Goal: Task Accomplishment & Management: Complete application form

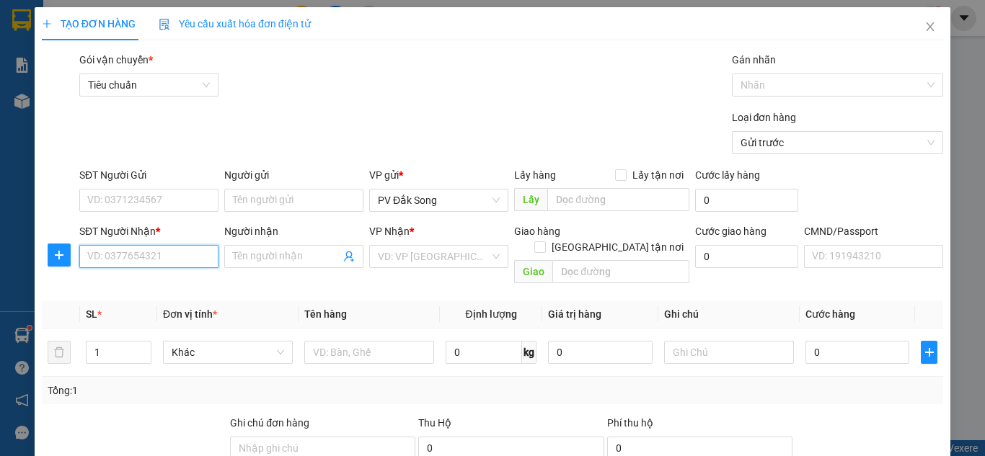
click at [141, 252] on input "SĐT Người Nhận *" at bounding box center [148, 256] width 139 height 23
click at [131, 253] on input "SĐT Người Nhận *" at bounding box center [148, 256] width 139 height 23
type input "0392559305"
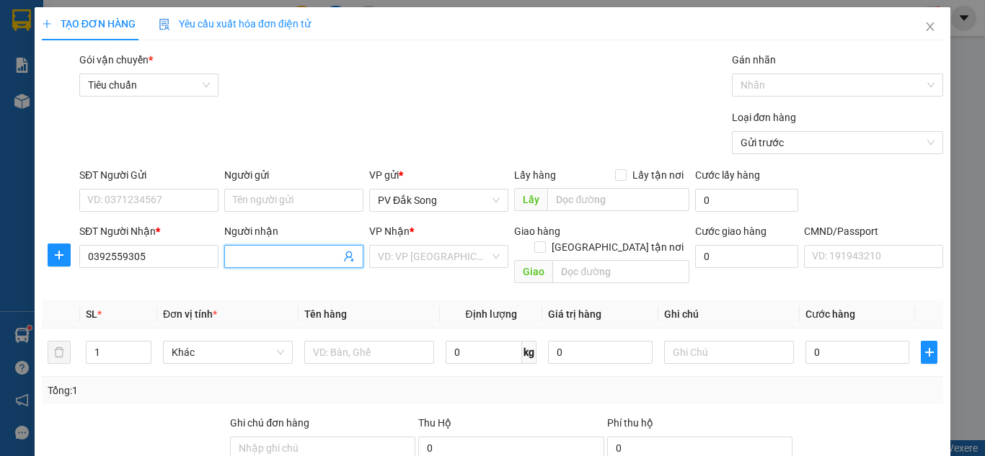
click at [302, 252] on input "Người nhận" at bounding box center [286, 257] width 107 height 16
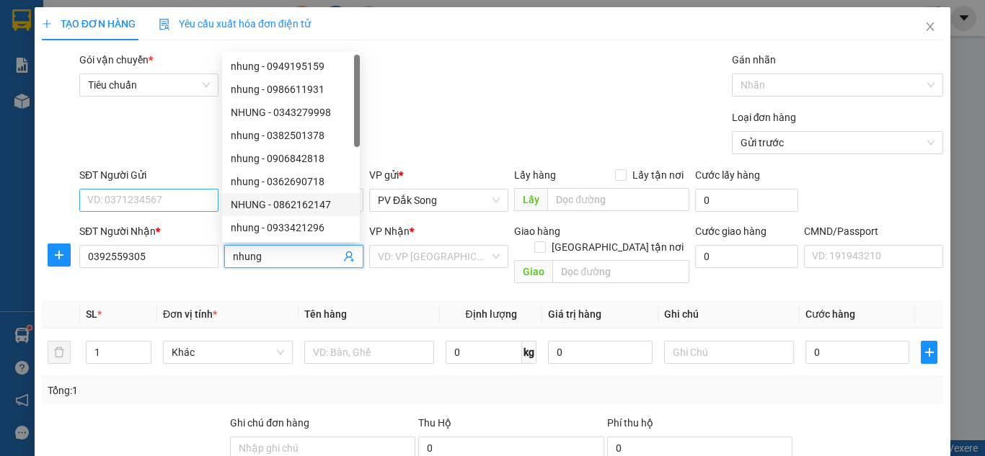
type input "nhung"
click at [167, 199] on input "SĐT Người Gửi" at bounding box center [148, 200] width 139 height 23
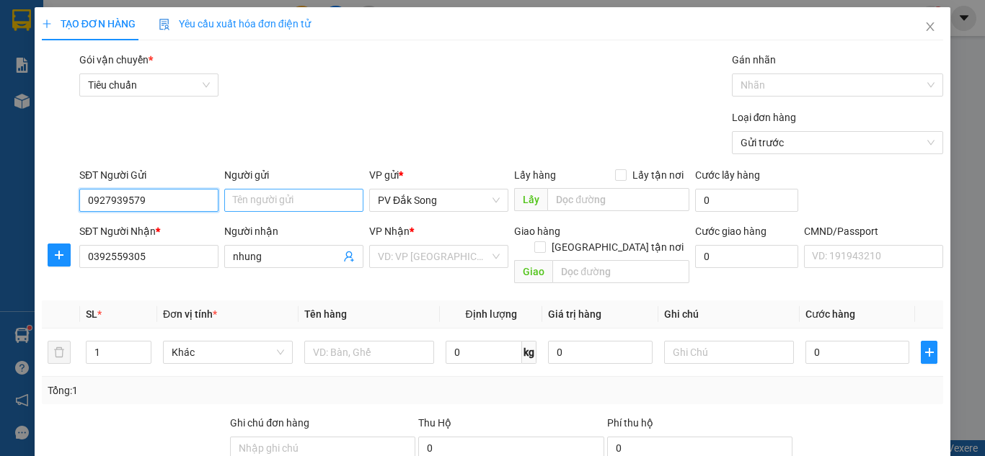
type input "0927939579"
click at [252, 201] on input "Người gửi" at bounding box center [293, 200] width 139 height 23
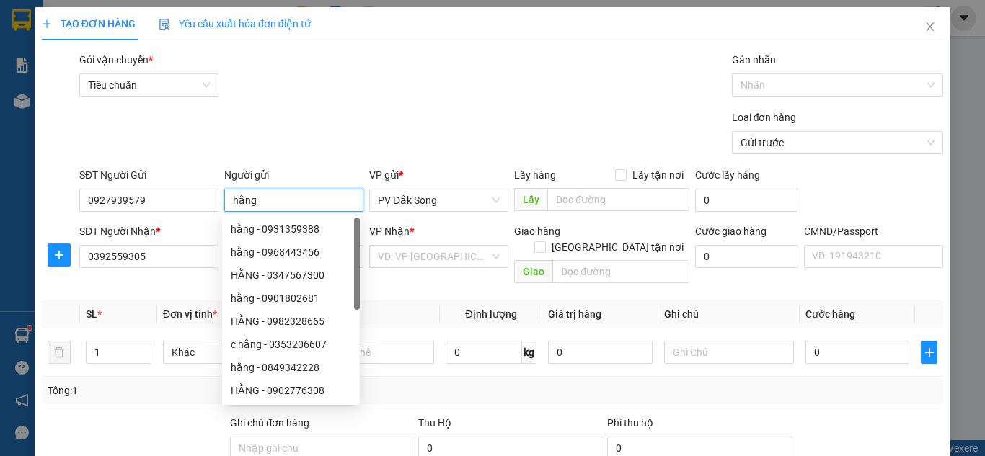
type input "hằng"
click at [434, 69] on div "Gói vận chuyển * Tiêu chuẩn Gán nhãn Nhãn" at bounding box center [511, 77] width 870 height 50
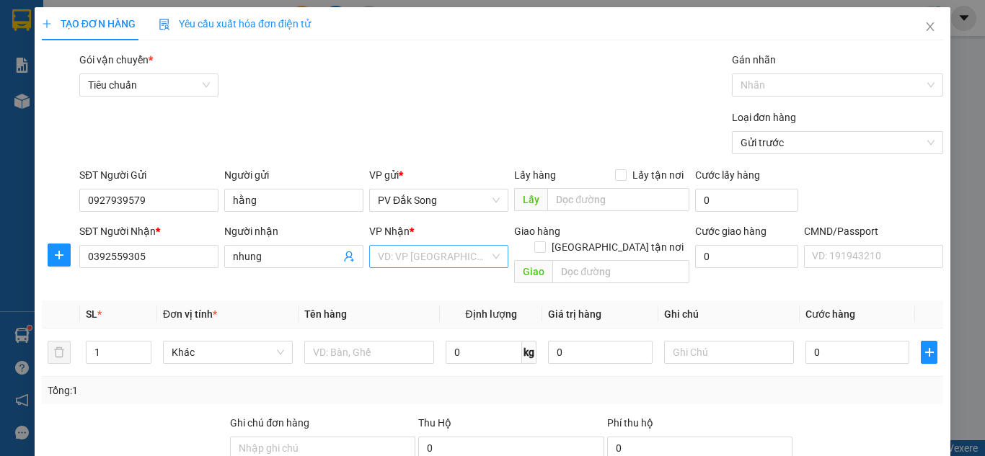
click at [441, 261] on input "search" at bounding box center [434, 257] width 112 height 22
type input "21"
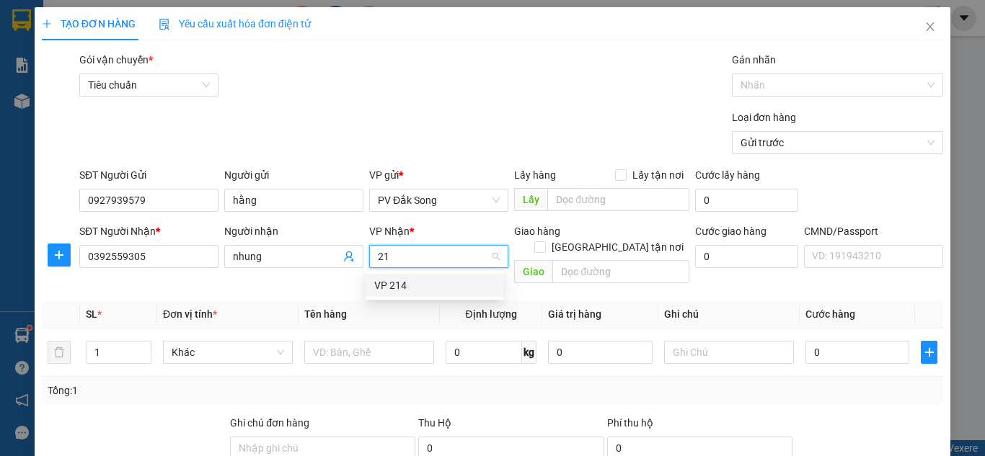
click at [435, 283] on div "VP 214" at bounding box center [434, 286] width 120 height 16
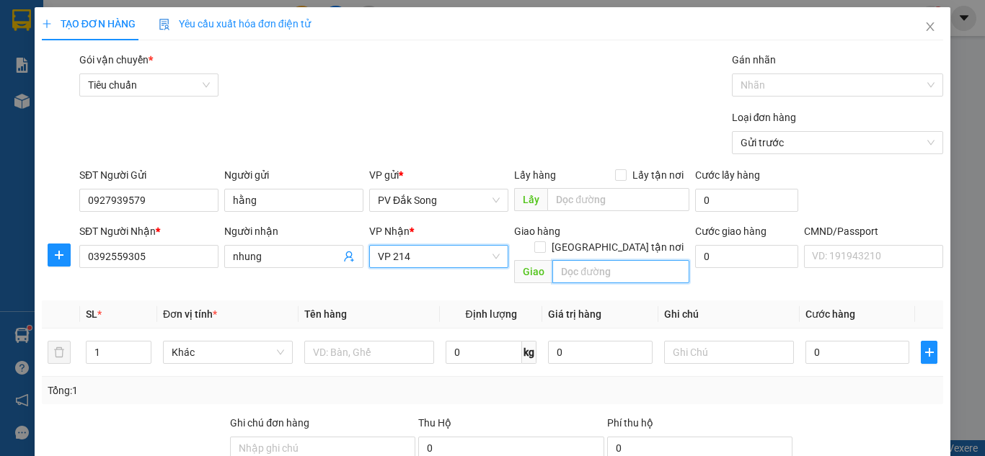
click at [591, 260] on input "text" at bounding box center [620, 271] width 137 height 23
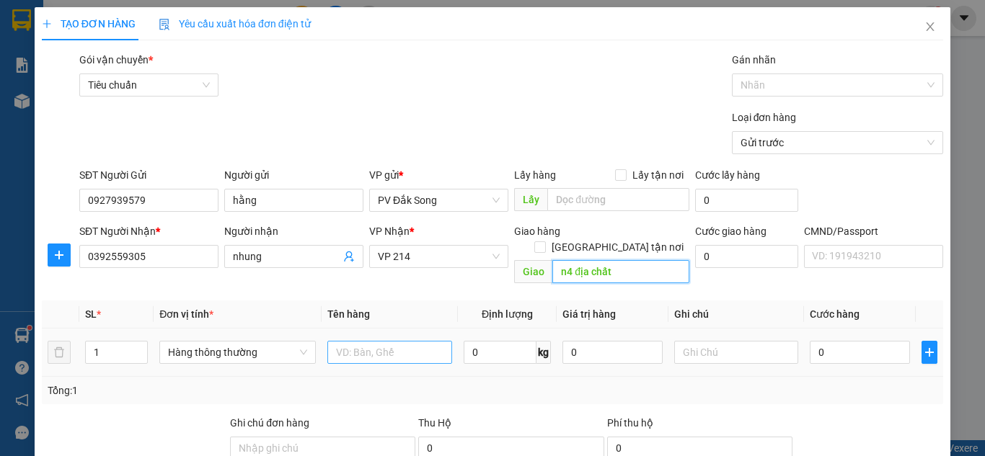
type input "n4 địa chất"
click at [384, 341] on input "text" at bounding box center [389, 352] width 125 height 23
type input "sầu"
click at [118, 342] on input "1" at bounding box center [116, 353] width 61 height 22
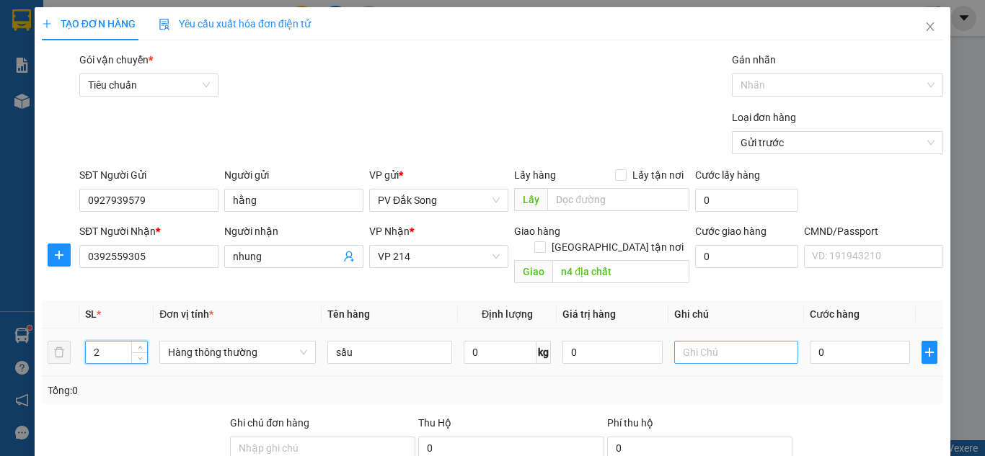
type input "2"
click at [687, 345] on input "text" at bounding box center [736, 352] width 125 height 23
type input "tg"
click at [823, 341] on input "0" at bounding box center [860, 352] width 100 height 23
type input "001"
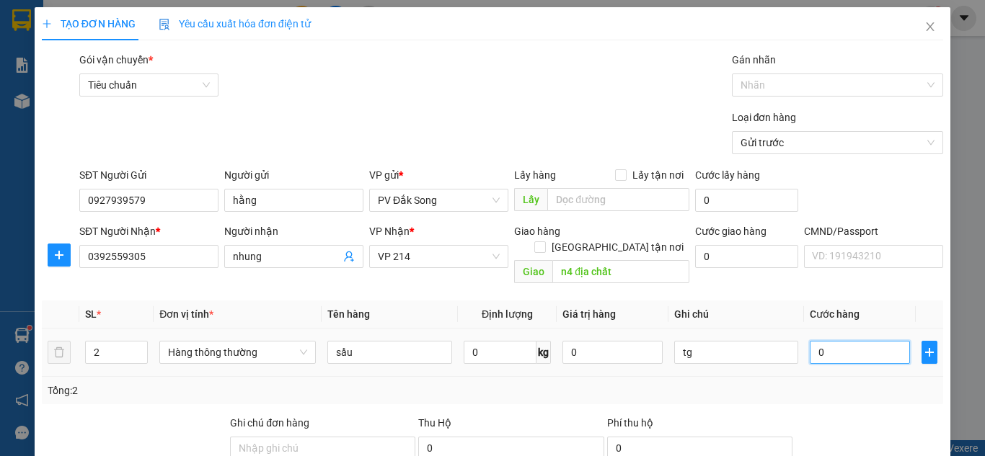
type input "1"
type input "0.012"
type input "12"
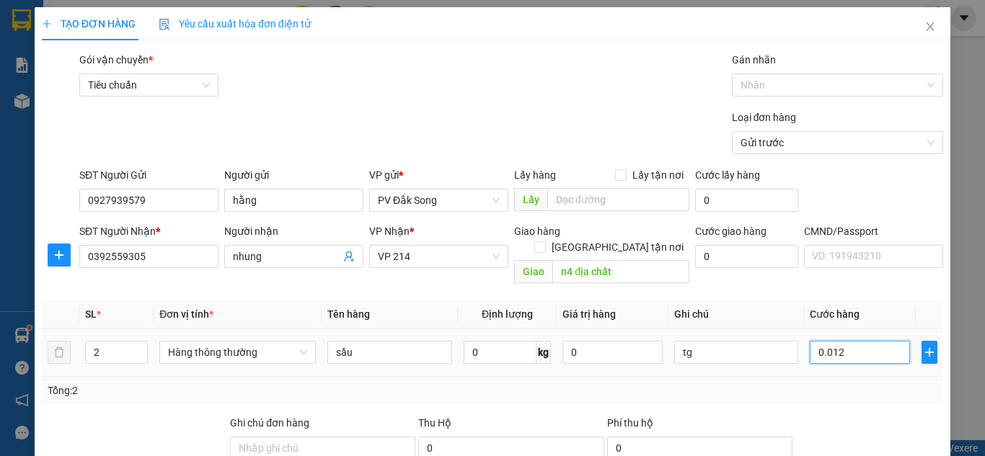
type input "00.120"
type input "120"
type input "0.001.200"
type input "1.200"
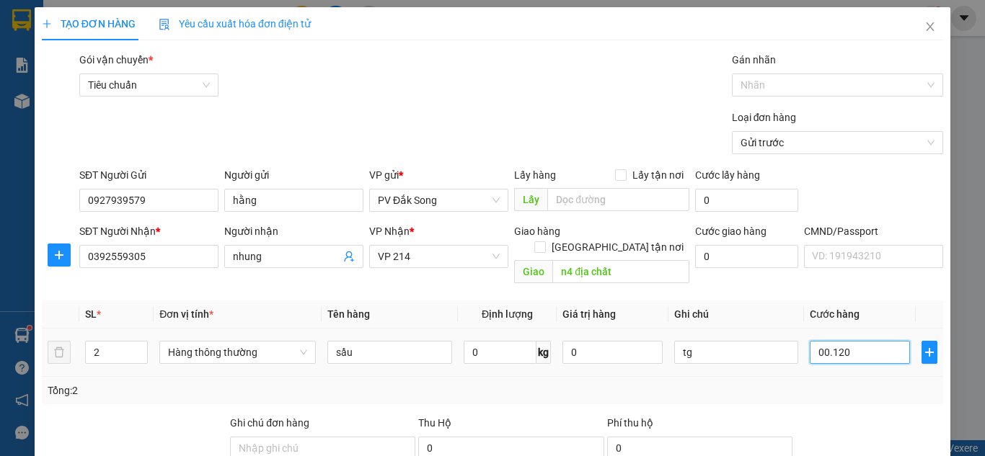
type input "1.200"
type input "000.012.000"
type input "12.000"
type input "00.000.120.000"
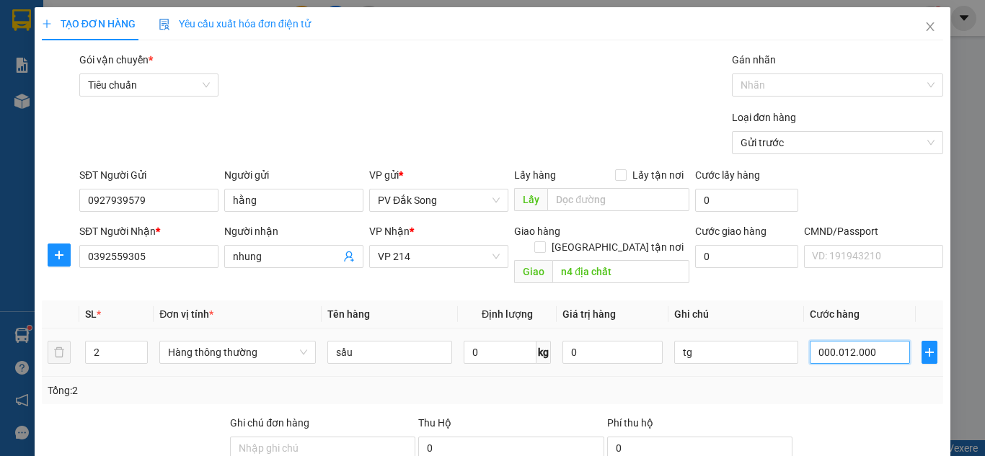
type input "120.000"
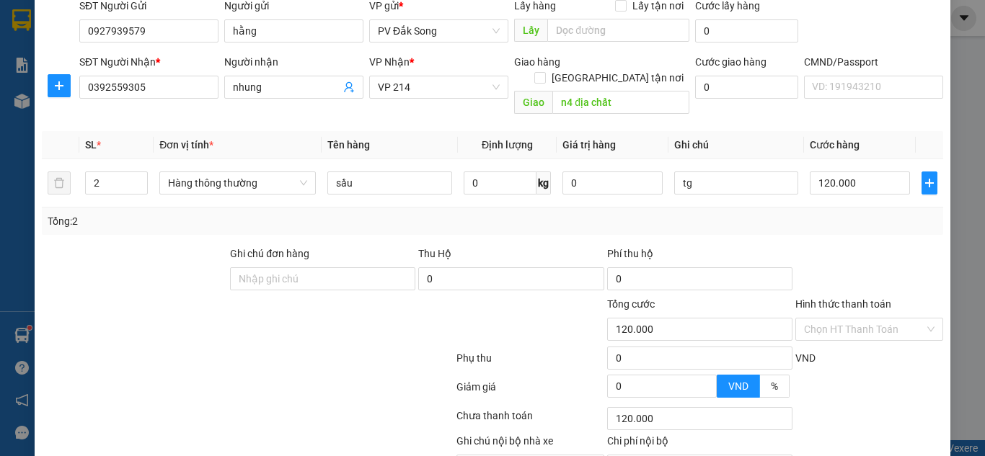
scroll to position [234, 0]
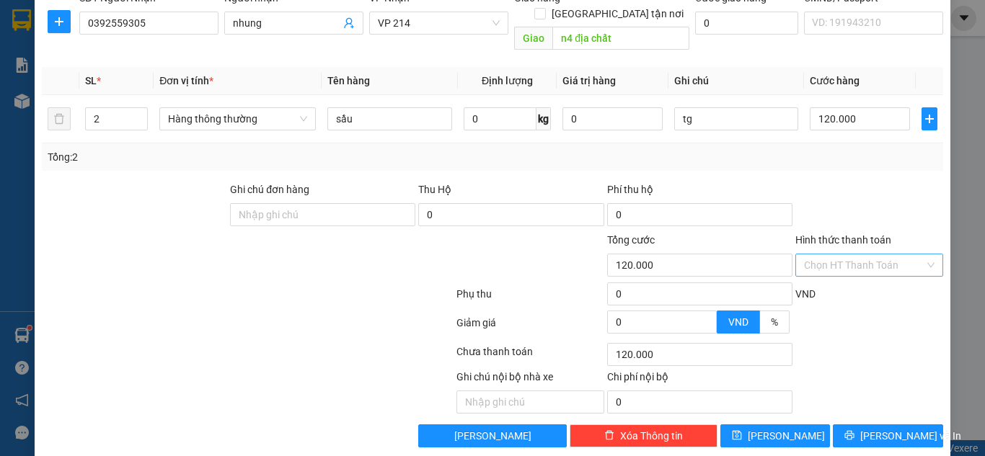
click at [895, 255] on input "Hình thức thanh toán" at bounding box center [864, 266] width 120 height 22
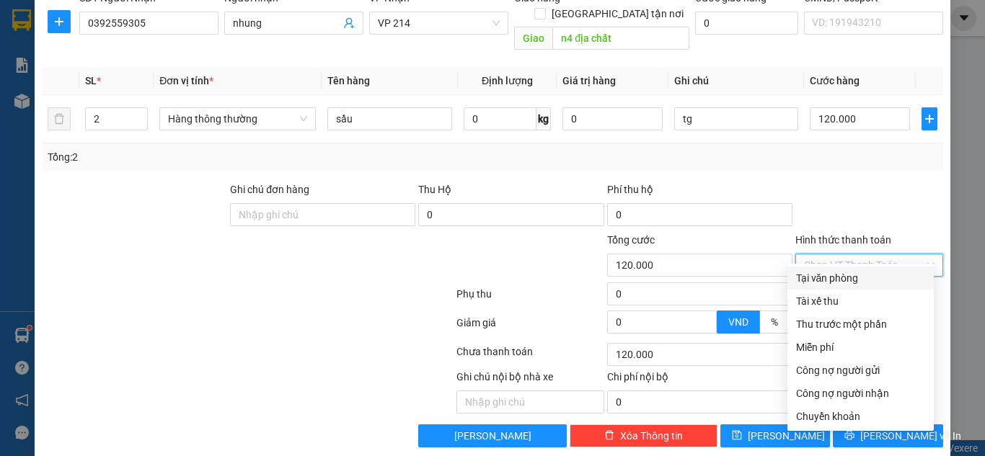
click at [875, 277] on div "Tại văn phòng" at bounding box center [860, 278] width 129 height 16
type input "0"
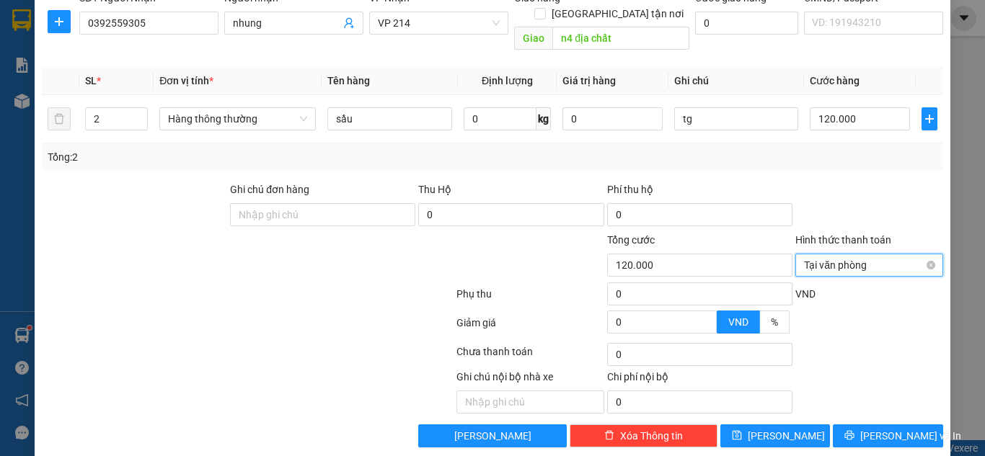
click at [883, 256] on span "Tại văn phòng" at bounding box center [869, 266] width 131 height 22
click at [858, 255] on span "Tại văn phòng" at bounding box center [869, 266] width 131 height 22
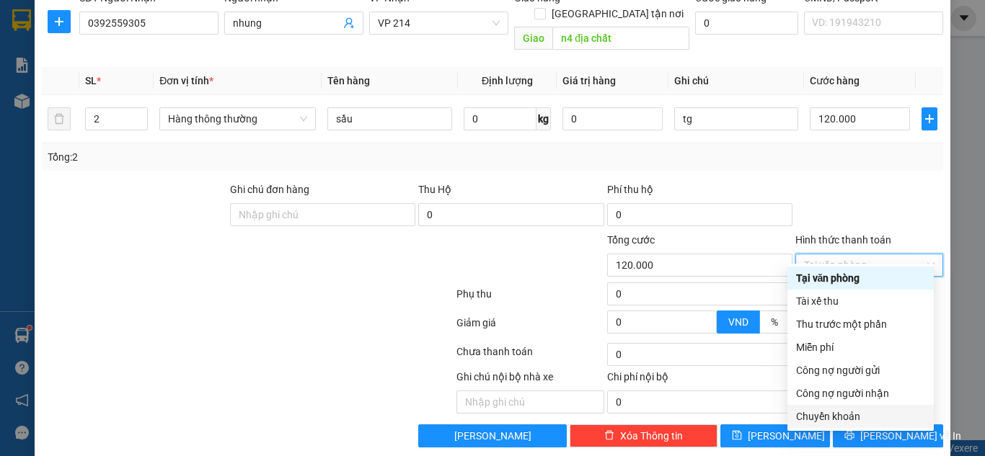
click at [849, 420] on div "Chuyển khoản" at bounding box center [860, 417] width 129 height 16
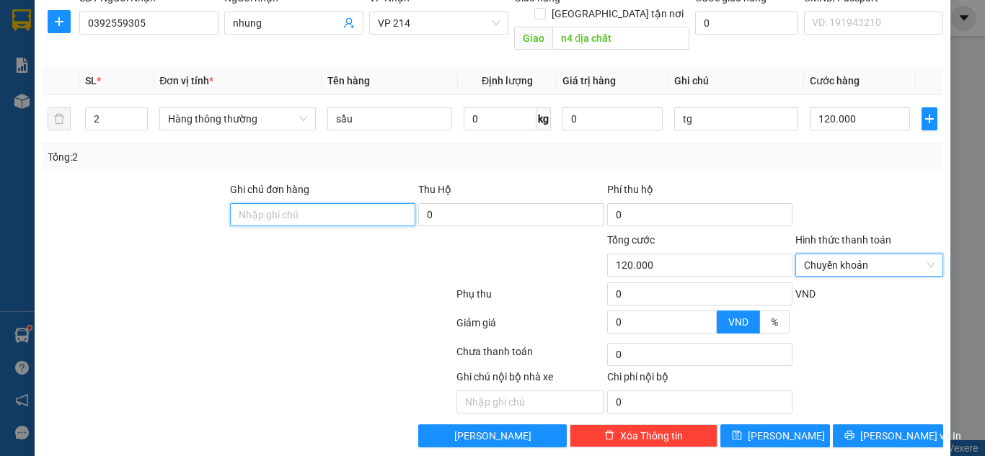
click at [329, 203] on input "Ghi chú đơn hàng" at bounding box center [322, 214] width 185 height 23
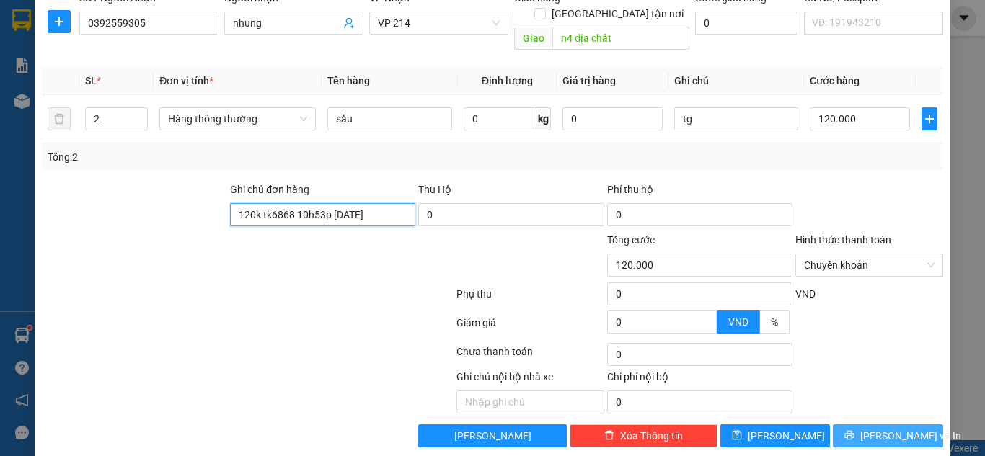
type input "120k tk6868 10h53p [DATE]"
click at [887, 428] on span "[PERSON_NAME] và In" at bounding box center [910, 436] width 101 height 16
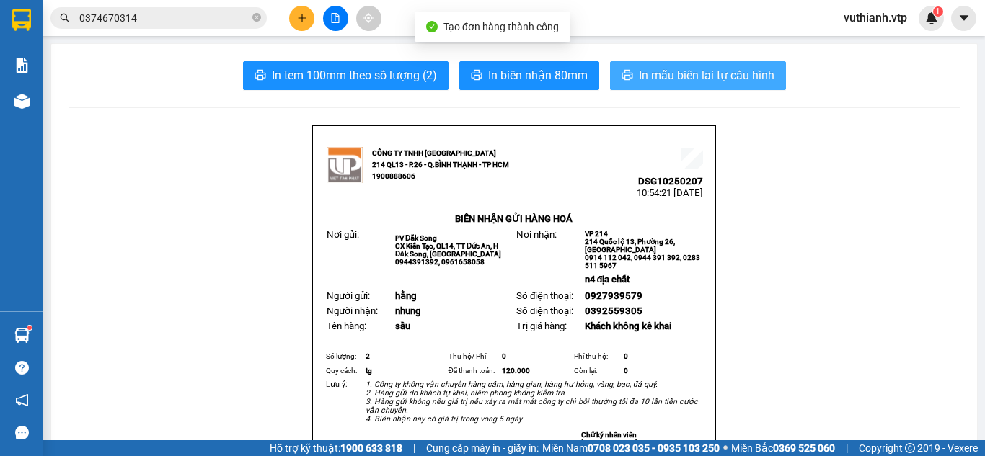
click at [697, 70] on span "In mẫu biên lai tự cấu hình" at bounding box center [707, 75] width 136 height 18
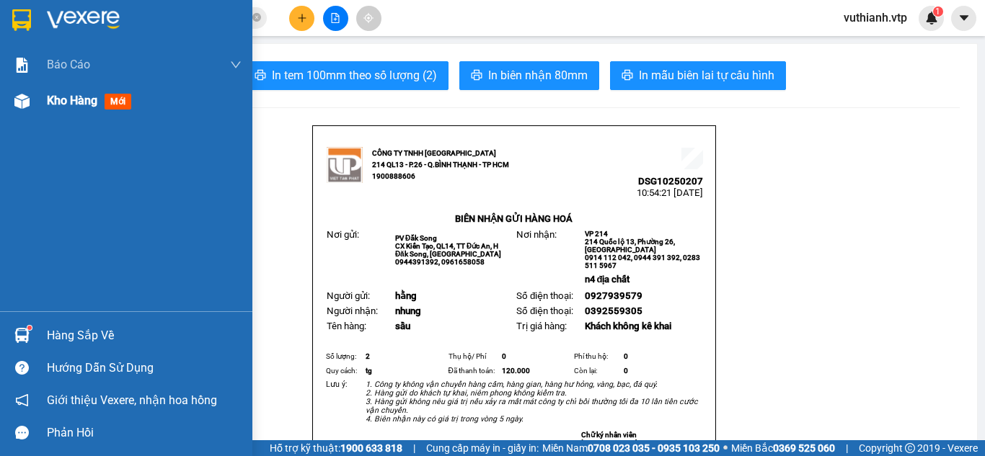
click at [30, 100] on div at bounding box center [21, 101] width 25 height 25
